Goal: Transaction & Acquisition: Purchase product/service

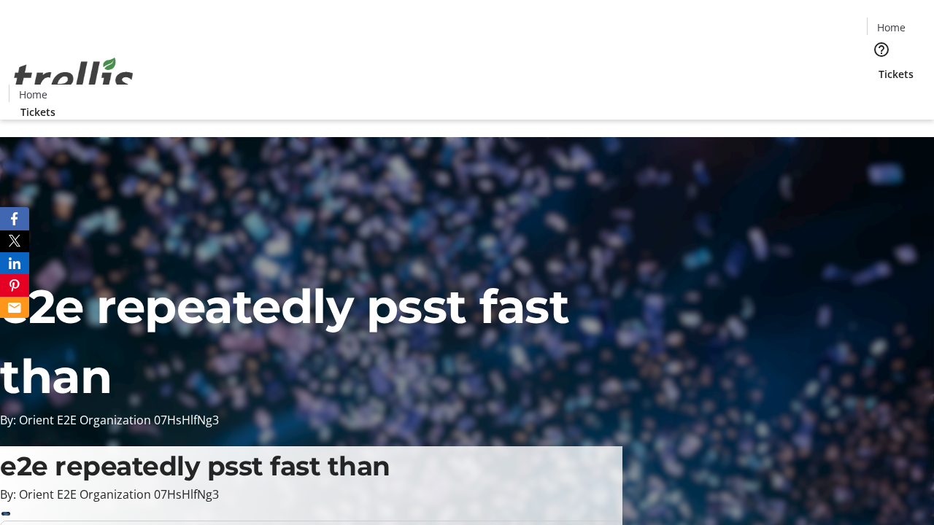
click at [879, 66] on span "Tickets" at bounding box center [896, 73] width 35 height 15
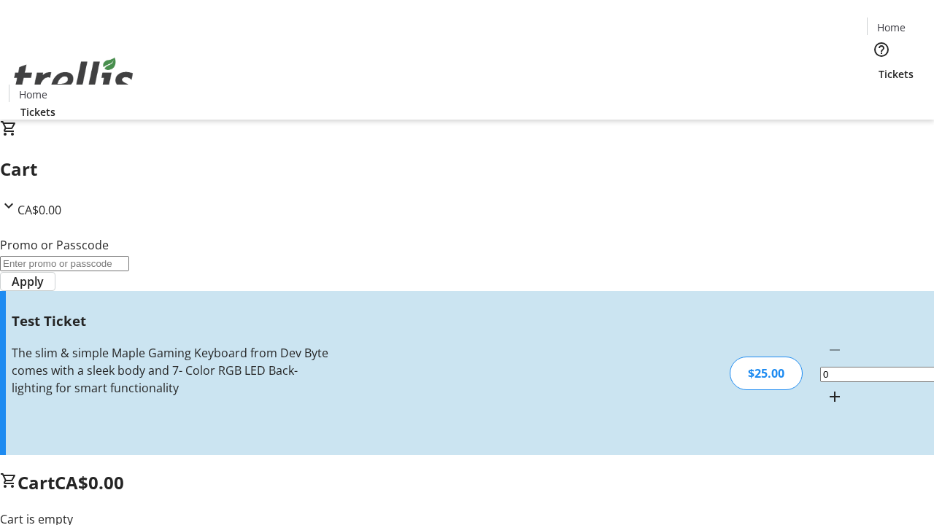
click at [826, 388] on mat-icon "Increment by one" at bounding box center [835, 397] width 18 height 18
type input "1"
